Goal: Transaction & Acquisition: Purchase product/service

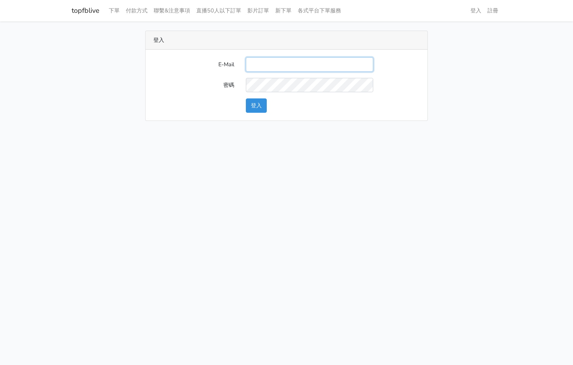
click at [314, 64] on input "E-Mail" at bounding box center [309, 64] width 127 height 14
type input "[EMAIL_ADDRESS][PERSON_NAME][DOMAIN_NAME]"
click at [252, 102] on button "登入" at bounding box center [256, 105] width 21 height 14
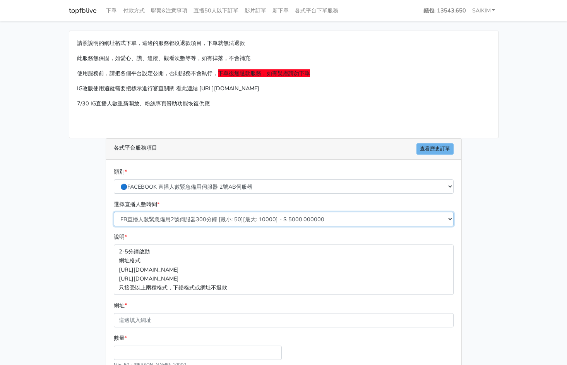
click at [174, 219] on select "FB直播人數緊急備用2號伺服器300分鐘 [最小: 50][最大: 10000] - $ 5000.000000 FB直播人數緊急備用2號伺服器60分鐘 [最…" at bounding box center [284, 219] width 340 height 14
select select "575"
click at [114, 212] on select "FB直播人數緊急備用2號伺服器300分鐘 [最小: 50][最大: 10000] - $ 5000.000000 FB直播人數緊急備用2號伺服器60分鐘 [最…" at bounding box center [284, 219] width 340 height 14
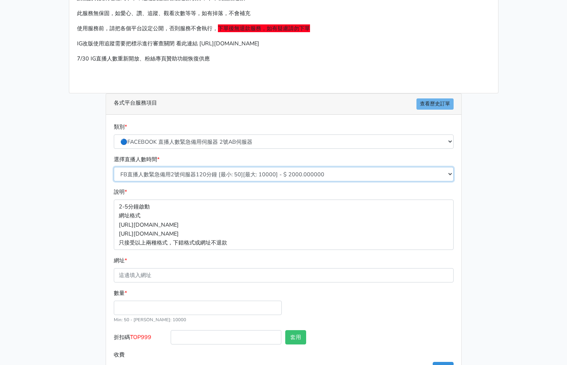
scroll to position [74, 0]
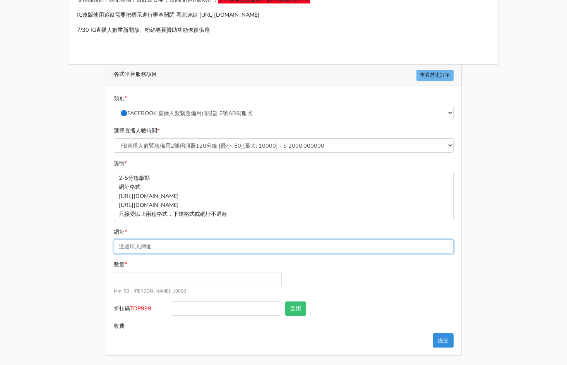
click at [179, 247] on input "網址 *" at bounding box center [284, 246] width 340 height 14
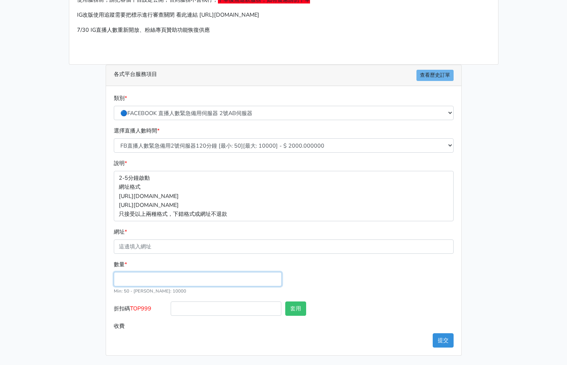
click at [141, 279] on input "數量 *" at bounding box center [198, 279] width 168 height 14
type input "300"
type input "600.000"
click at [139, 308] on span "TOP999" at bounding box center [140, 308] width 21 height 8
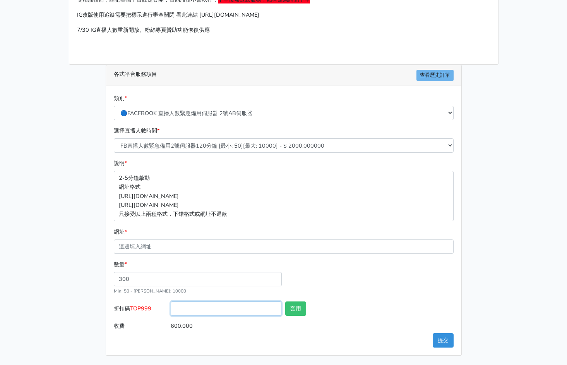
click at [171, 308] on input "折扣碼 TOP999" at bounding box center [226, 308] width 111 height 14
click at [139, 308] on span "TOP999" at bounding box center [140, 308] width 21 height 8
click at [171, 308] on input "折扣碼 TOP999" at bounding box center [226, 308] width 111 height 14
copy span "TOP999"
click at [181, 313] on input "折扣碼 TOP999" at bounding box center [226, 308] width 111 height 14
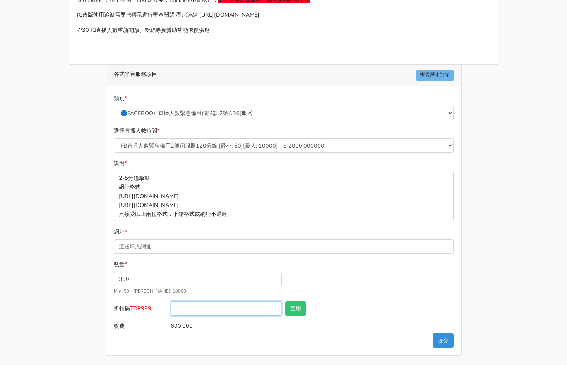
paste input "TOP999"
type input "TOP456"
click at [294, 307] on button "套用" at bounding box center [295, 308] width 21 height 14
type input "套用成功"
type input "576.000"
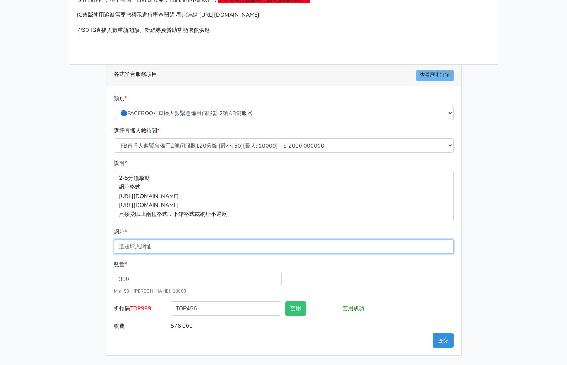
click at [180, 249] on input "網址 *" at bounding box center [284, 246] width 340 height 14
paste input "https://www.facebook.com/100064724107632/videos/1519717389211602"
type input "https://www.facebook.com/100064724107632/videos/1519717389211602"
click at [291, 308] on button "套用" at bounding box center [295, 308] width 21 height 14
click at [445, 340] on button "提交" at bounding box center [443, 340] width 21 height 14
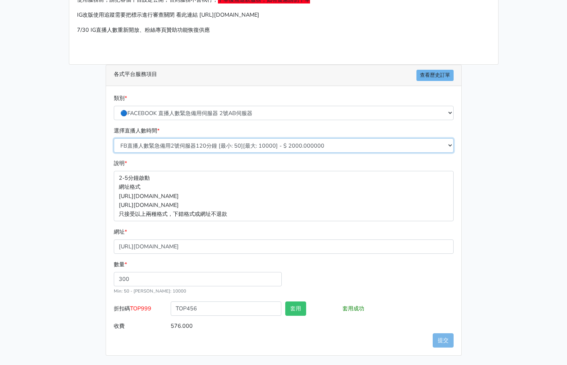
click at [232, 144] on select "FB直播人數緊急備用2號伺服器300分鐘 [最小: 50][最大: 10000] - $ 5000.000000 FB直播人數緊急備用2號伺服器60分鐘 [最…" at bounding box center [284, 145] width 340 height 14
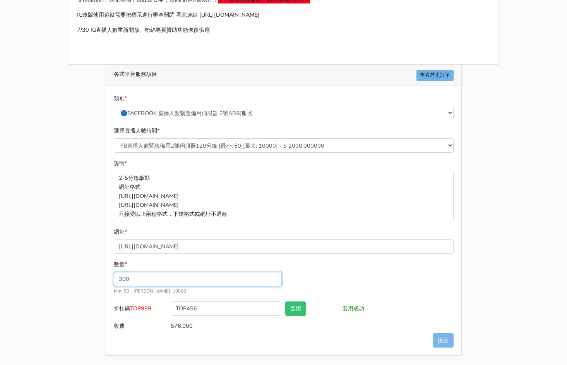
click at [370, 278] on div "數量 * 300 Min: 50 - Max: 10000" at bounding box center [284, 280] width 344 height 41
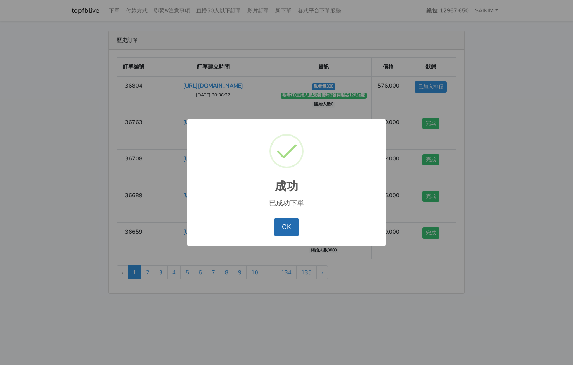
click at [288, 223] on button "OK" at bounding box center [287, 227] width 24 height 19
